Goal: Information Seeking & Learning: Learn about a topic

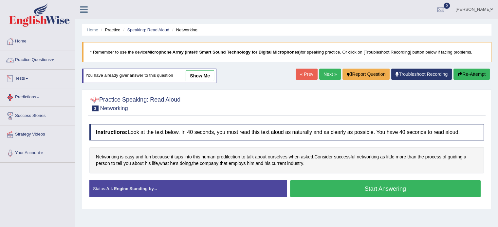
click at [57, 61] on link "Practice Questions" at bounding box center [37, 59] width 75 height 16
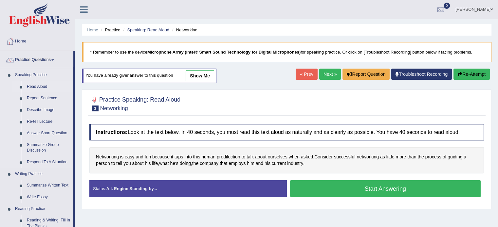
click at [39, 87] on link "Read Aloud" at bounding box center [48, 87] width 49 height 12
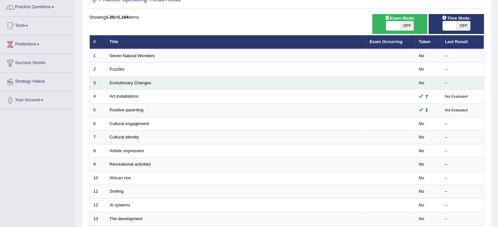
scroll to position [53, 0]
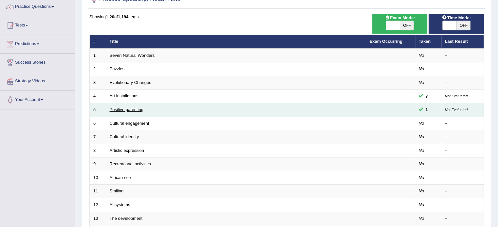
click at [132, 109] on link "Positive parenting" at bounding box center [127, 109] width 34 height 5
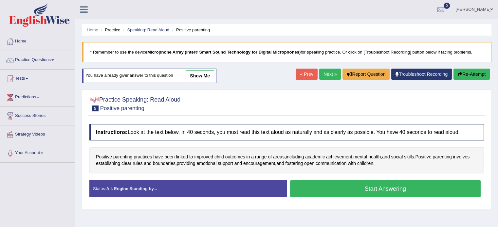
click at [95, 107] on span "5" at bounding box center [95, 109] width 7 height 6
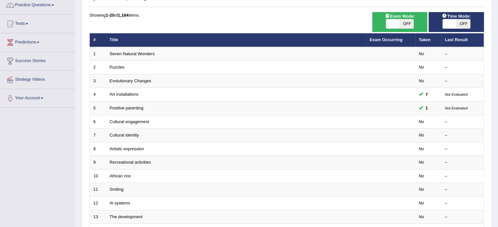
click at [407, 25] on span "OFF" at bounding box center [407, 23] width 14 height 9
checkbox input "true"
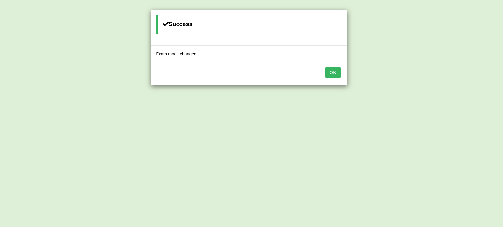
click at [337, 72] on button "OK" at bounding box center [332, 72] width 15 height 11
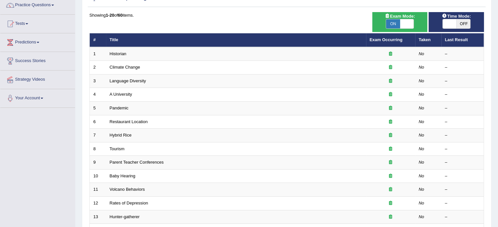
click at [405, 15] on span "Exam Mode:" at bounding box center [399, 16] width 35 height 7
click at [403, 24] on span at bounding box center [407, 23] width 14 height 9
checkbox input "false"
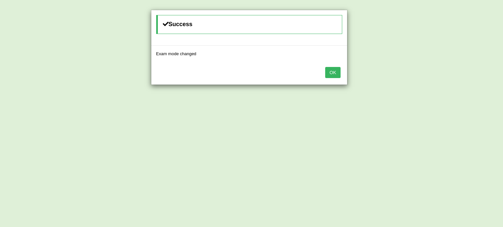
click at [329, 72] on button "OK" at bounding box center [332, 72] width 15 height 11
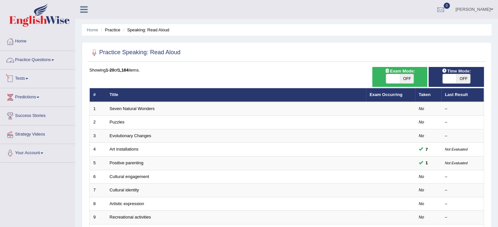
click at [57, 57] on link "Practice Questions" at bounding box center [37, 59] width 75 height 16
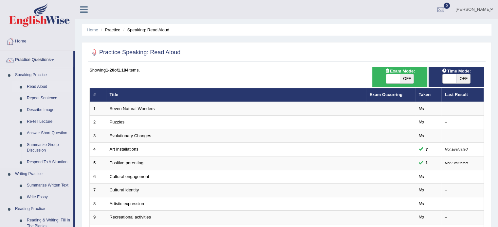
click at [32, 84] on link "Read Aloud" at bounding box center [48, 87] width 49 height 12
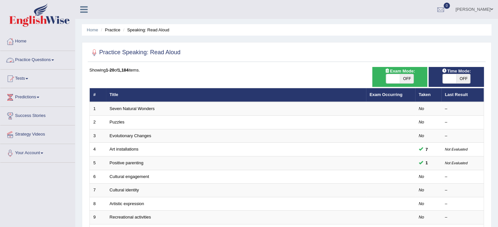
click at [54, 60] on span at bounding box center [52, 60] width 3 height 1
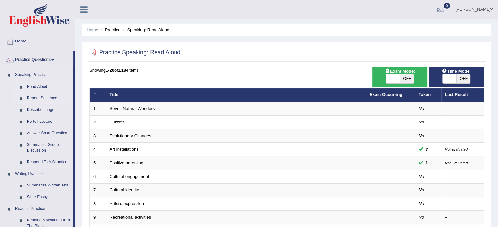
click at [42, 98] on link "Repeat Sentence" at bounding box center [48, 99] width 49 height 12
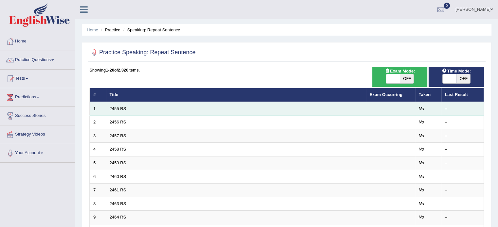
click at [129, 107] on td "2455 RS" at bounding box center [236, 109] width 260 height 14
click at [117, 108] on link "2455 RS" at bounding box center [118, 108] width 17 height 5
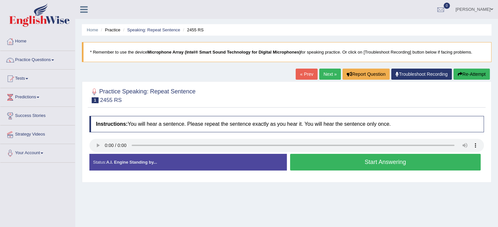
click at [382, 159] on button "Start Answering" at bounding box center [385, 162] width 191 height 17
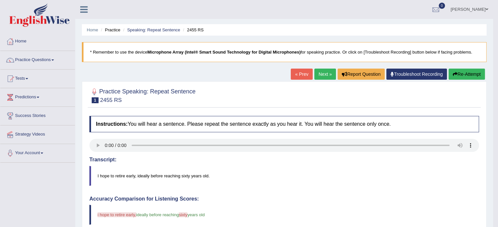
click at [458, 74] on button "Re-Attempt" at bounding box center [466, 74] width 36 height 11
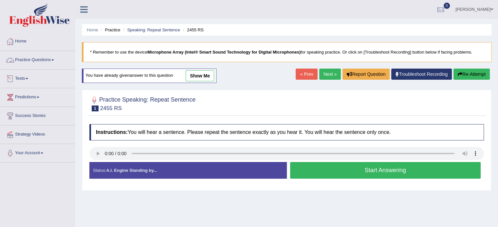
click at [54, 61] on span at bounding box center [52, 60] width 3 height 1
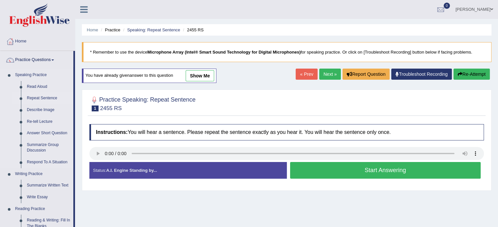
click at [40, 97] on link "Repeat Sentence" at bounding box center [48, 99] width 49 height 12
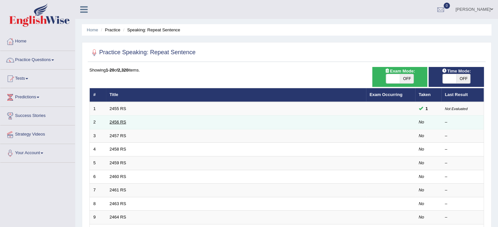
click at [125, 122] on link "2456 RS" at bounding box center [118, 122] width 17 height 5
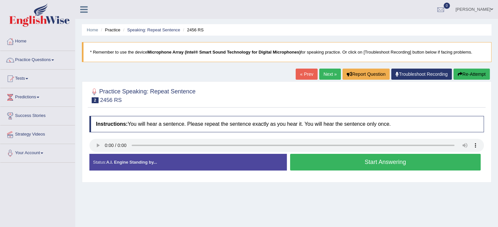
click at [375, 167] on button "Start Answering" at bounding box center [385, 162] width 191 height 17
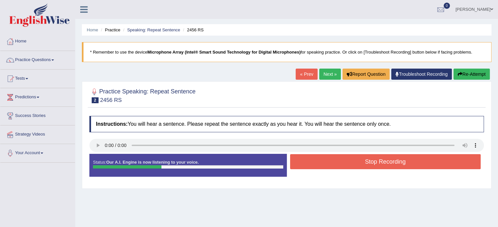
click at [375, 167] on button "Stop Recording" at bounding box center [385, 161] width 191 height 15
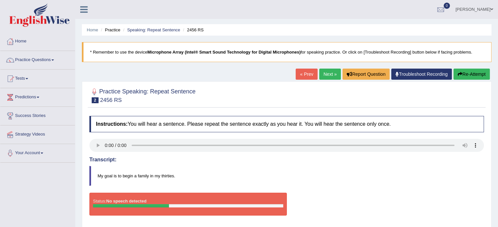
click at [461, 78] on button "Re-Attempt" at bounding box center [471, 74] width 36 height 11
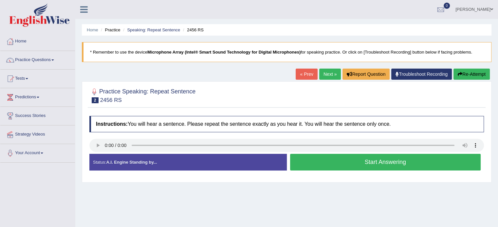
click at [390, 164] on button "Start Answering" at bounding box center [385, 162] width 191 height 17
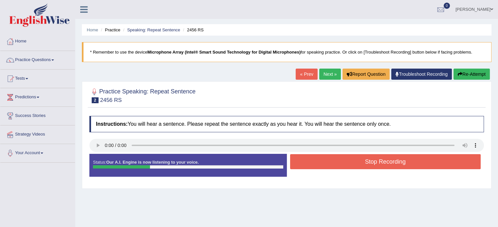
click at [390, 164] on button "Stop Recording" at bounding box center [385, 161] width 191 height 15
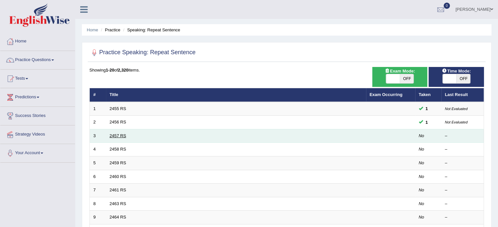
click at [114, 136] on link "2457 RS" at bounding box center [118, 136] width 17 height 5
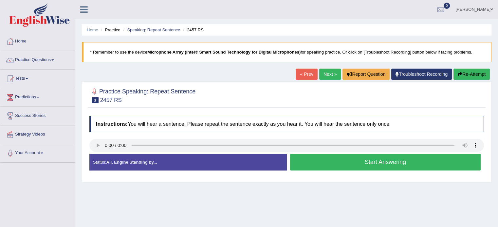
click at [386, 164] on button "Start Answering" at bounding box center [385, 162] width 191 height 17
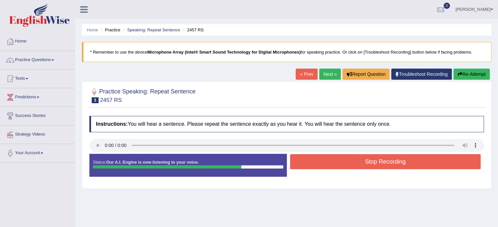
click at [466, 76] on button "Re-Attempt" at bounding box center [471, 74] width 36 height 11
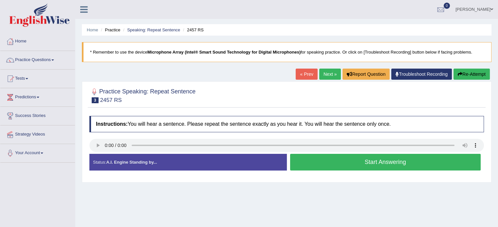
click at [379, 163] on button "Start Answering" at bounding box center [385, 162] width 191 height 17
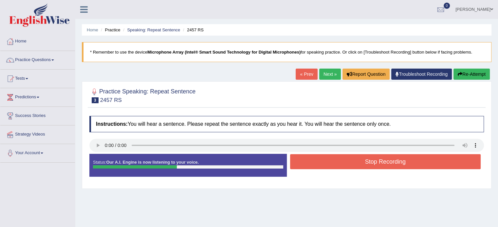
click at [379, 163] on button "Stop Recording" at bounding box center [385, 161] width 191 height 15
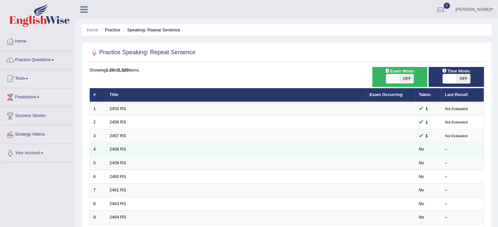
click at [107, 152] on td "2458 RS" at bounding box center [236, 150] width 260 height 14
click at [115, 150] on link "2458 RS" at bounding box center [118, 149] width 17 height 5
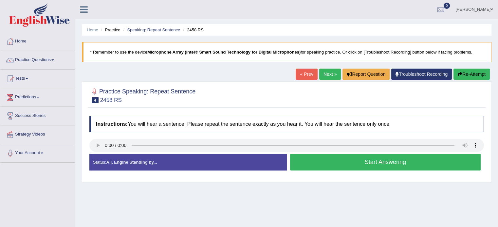
click at [403, 161] on button "Start Answering" at bounding box center [385, 162] width 191 height 17
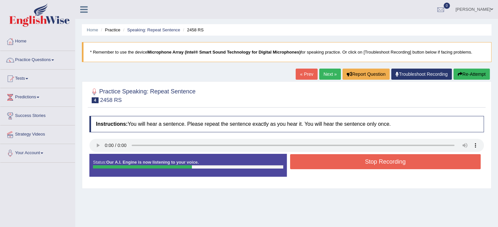
click at [403, 161] on button "Stop Recording" at bounding box center [385, 161] width 191 height 15
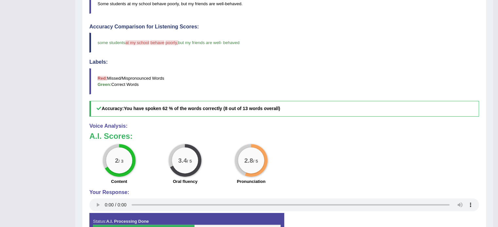
scroll to position [177, 0]
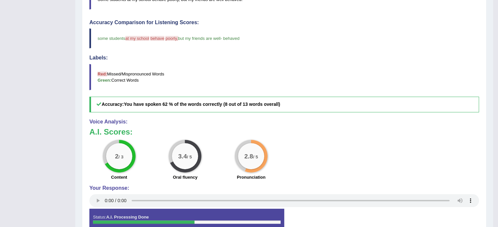
drag, startPoint x: 199, startPoint y: 98, endPoint x: 207, endPoint y: 86, distance: 14.2
click at [207, 86] on div "Accuracy Comparison for Listening Scores: some students at my school group beha…" at bounding box center [283, 66] width 389 height 93
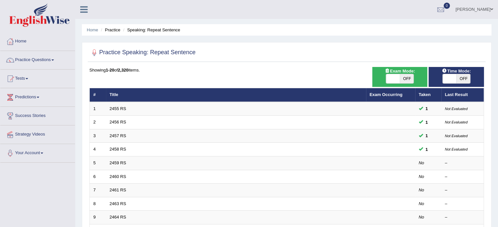
click at [175, 103] on td "2455 RS" at bounding box center [236, 109] width 260 height 14
